Goal: Information Seeking & Learning: Learn about a topic

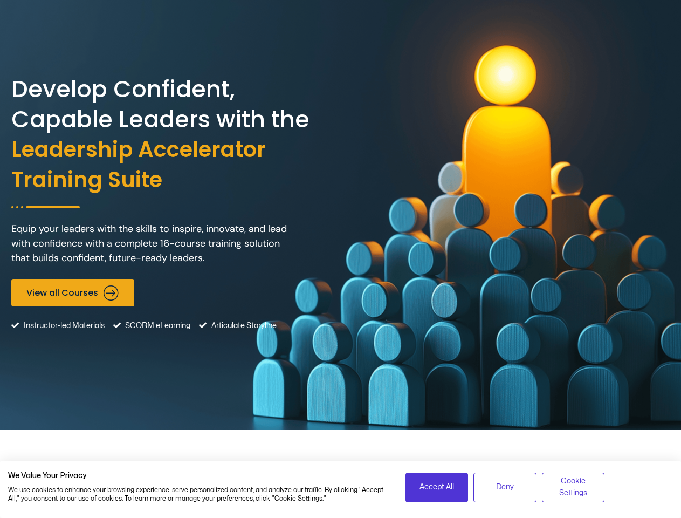
click at [340, 259] on div "Develop Confident, Capable Leaders with the Leadership Accelerator Training Sui…" at bounding box center [340, 215] width 659 height 430
click at [437, 487] on span "Accept All" at bounding box center [437, 487] width 35 height 12
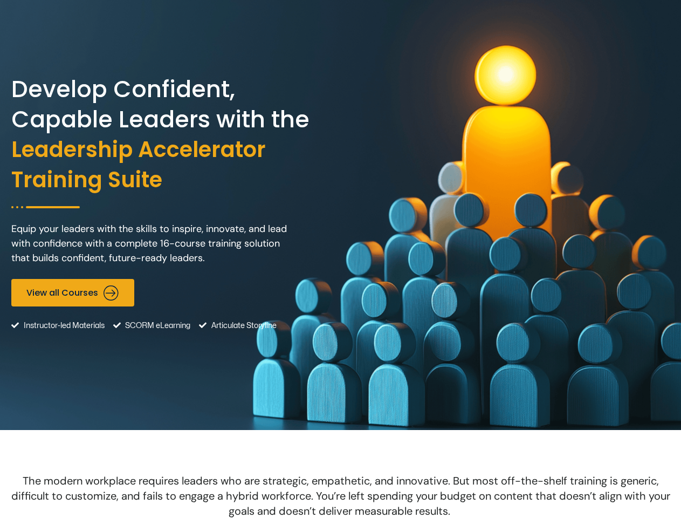
click at [505, 487] on span "The modern workplace requires leaders who are strategic, empathetic, and innova…" at bounding box center [340, 496] width 659 height 44
click at [574, 487] on span "The modern workplace requires leaders who are strategic, empathetic, and innova…" at bounding box center [340, 496] width 659 height 44
